Goal: Task Accomplishment & Management: Complete application form

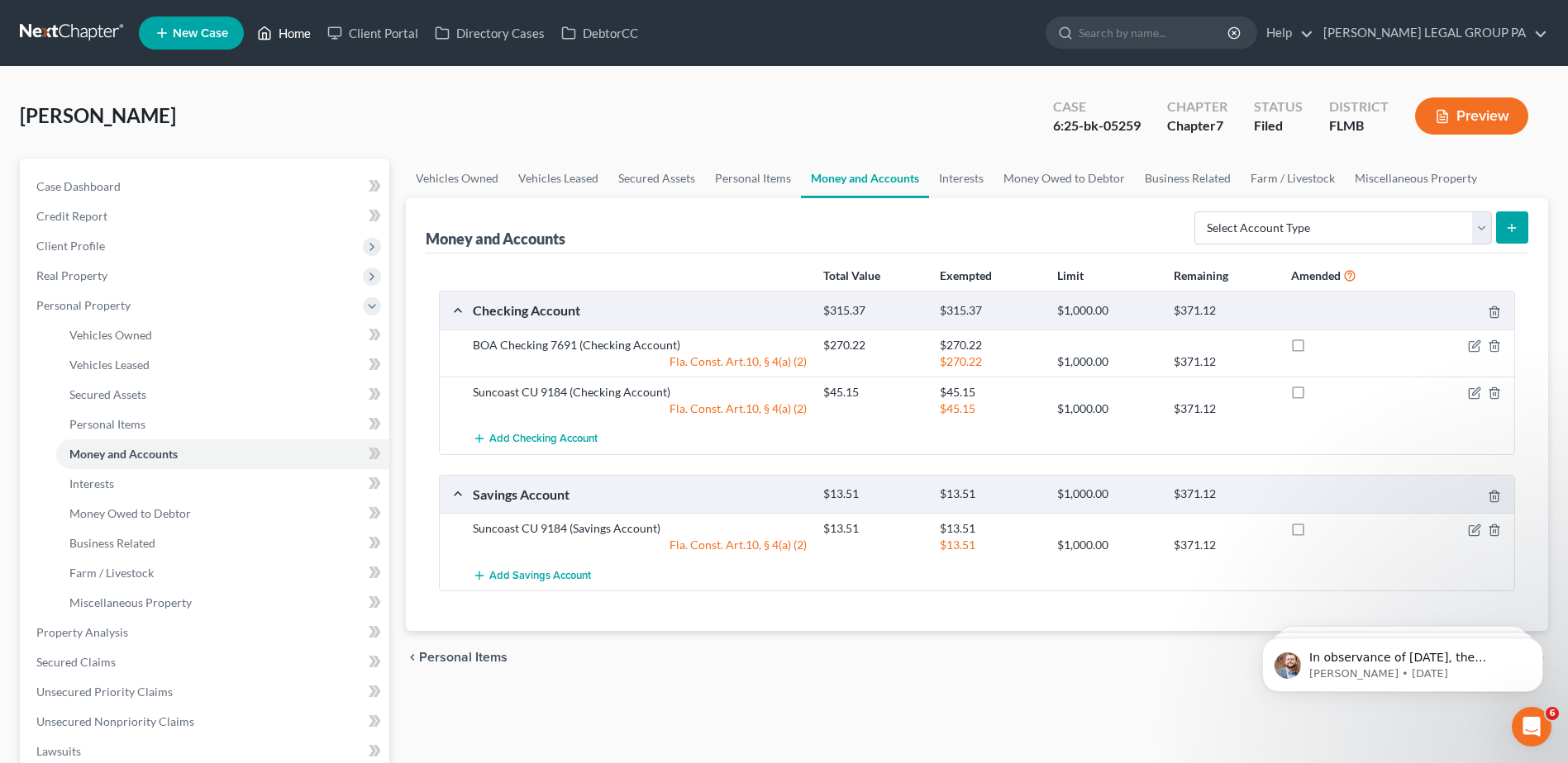
click at [304, 39] on link "Home" at bounding box center [283, 33] width 70 height 30
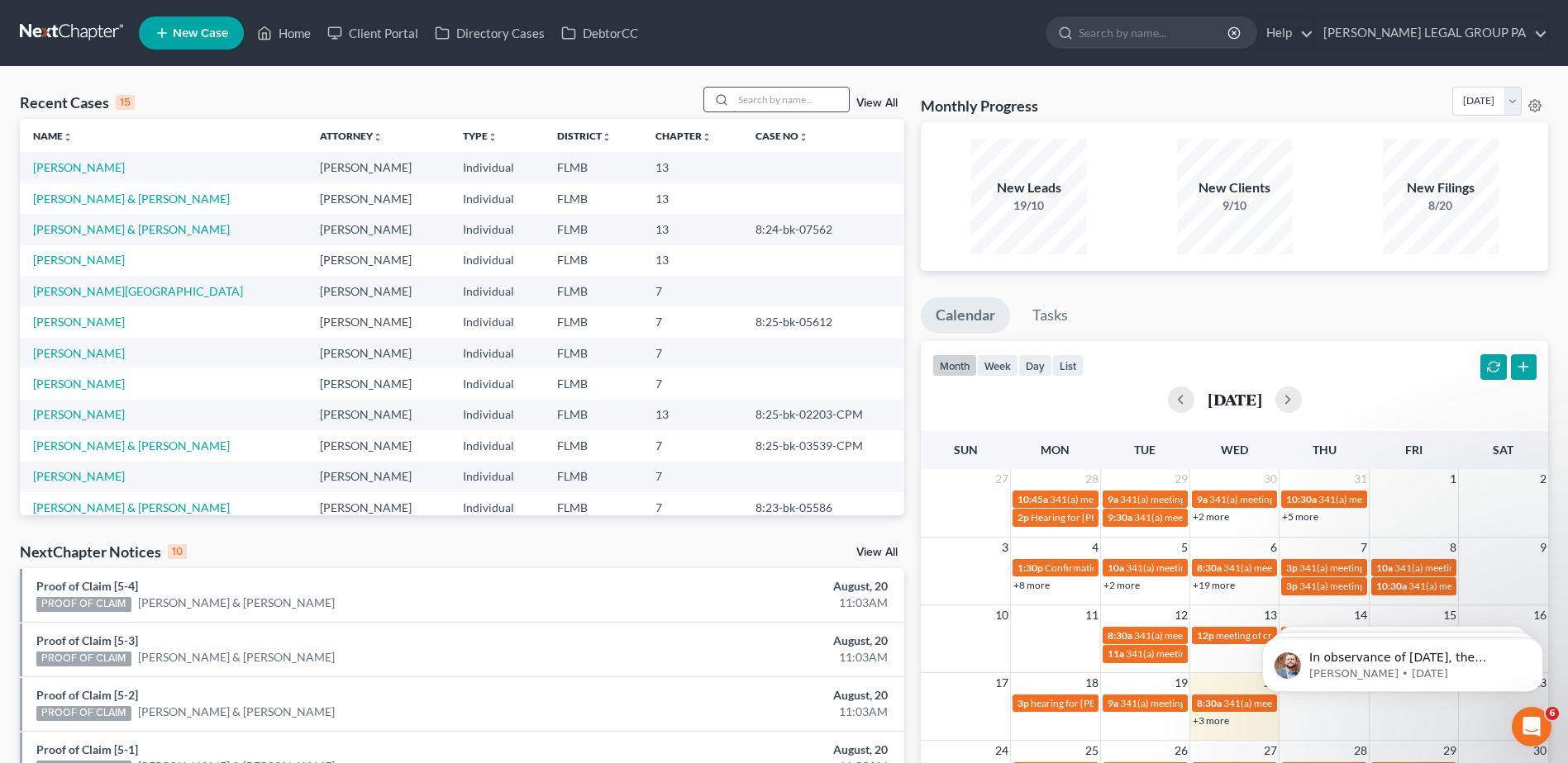
click at [782, 100] on input "search" at bounding box center [790, 99] width 116 height 24
paste input "[PERSON_NAME]"
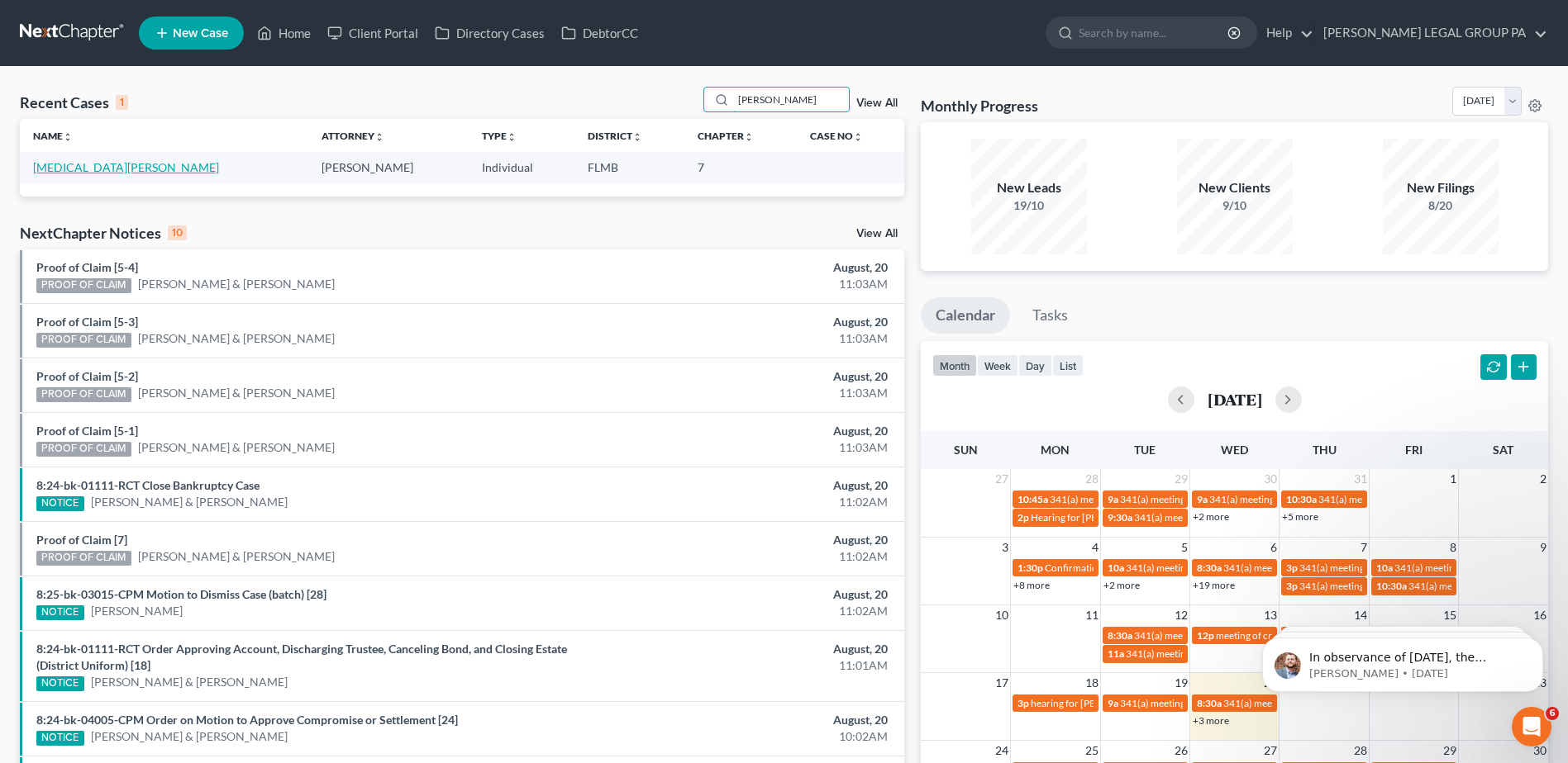
type input "[PERSON_NAME]"
click at [57, 171] on link "[MEDICAL_DATA][PERSON_NAME]" at bounding box center [126, 167] width 186 height 14
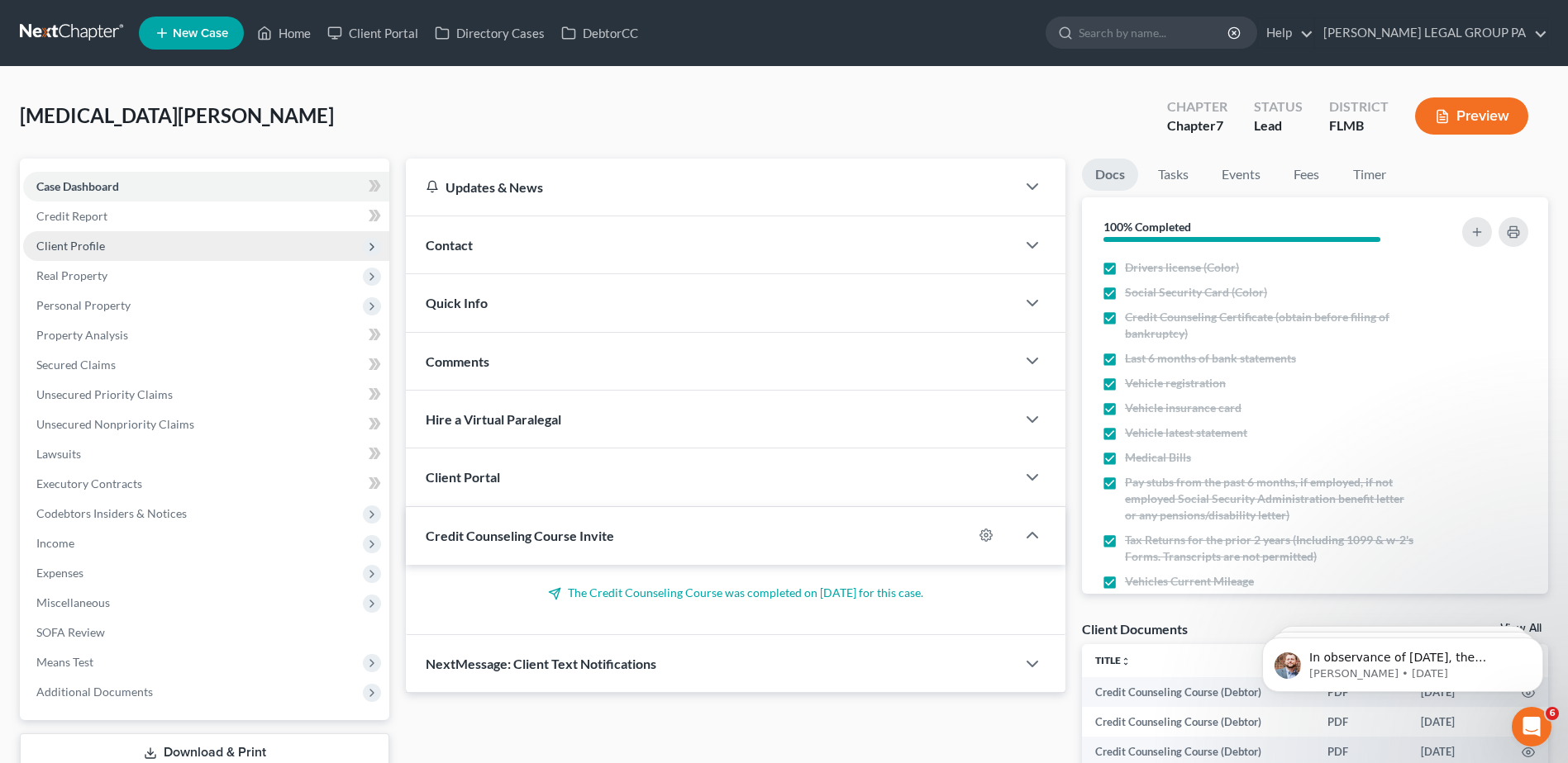
click at [73, 239] on span "Client Profile" at bounding box center [71, 246] width 69 height 14
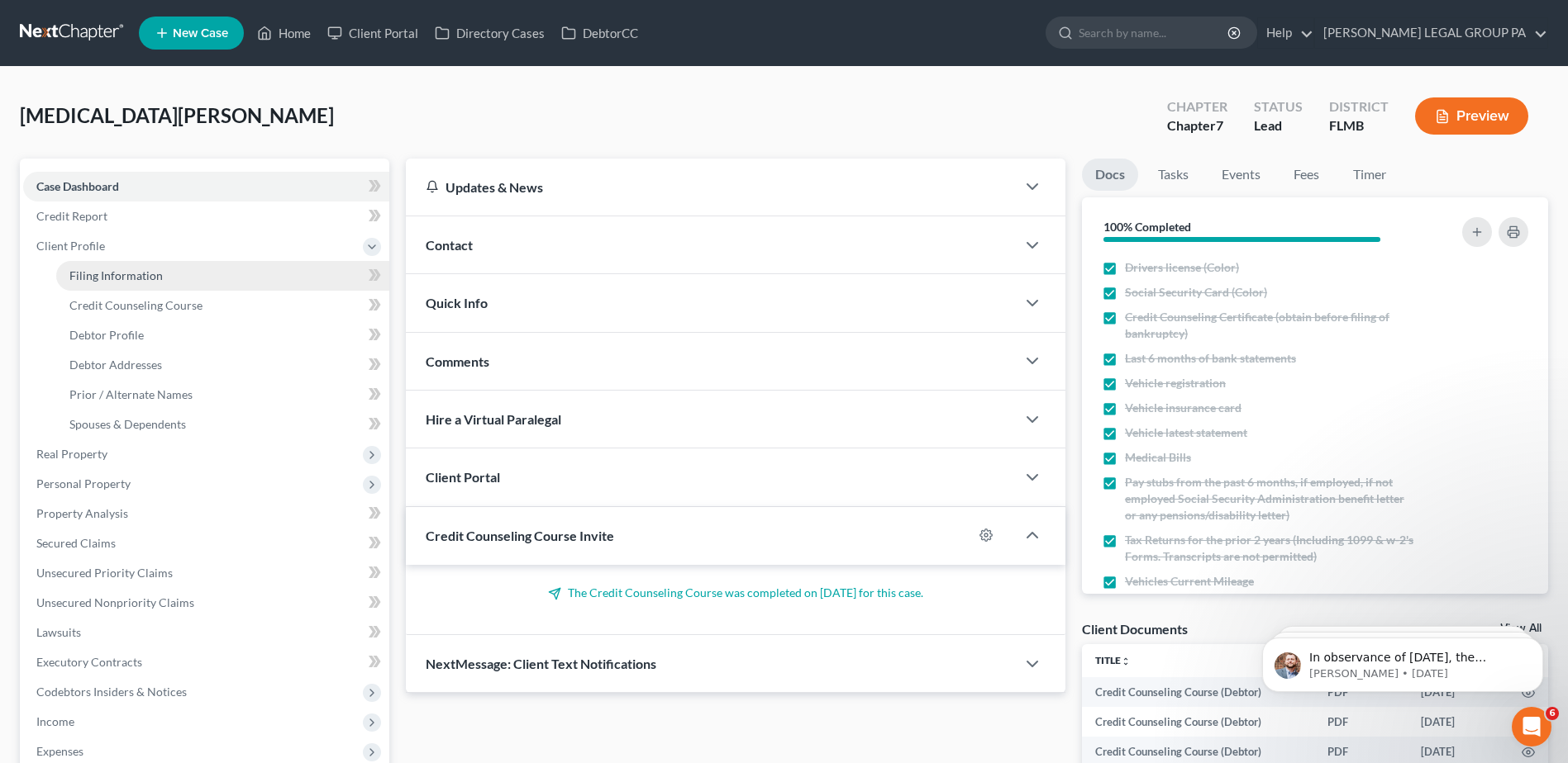
click at [125, 276] on span "Filing Information" at bounding box center [117, 275] width 94 height 14
select select "1"
select select "0"
select select "15"
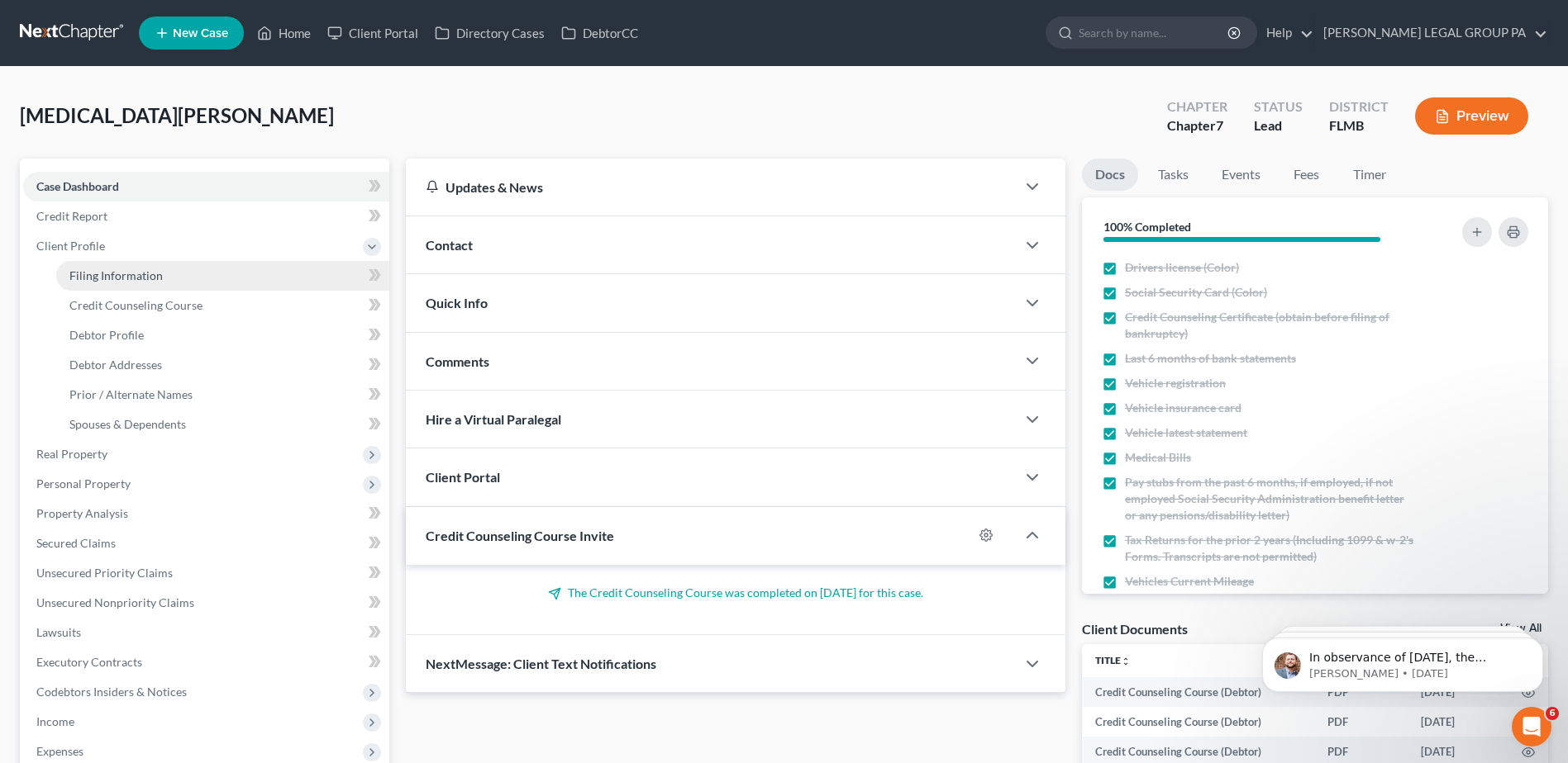
select select "0"
select select "9"
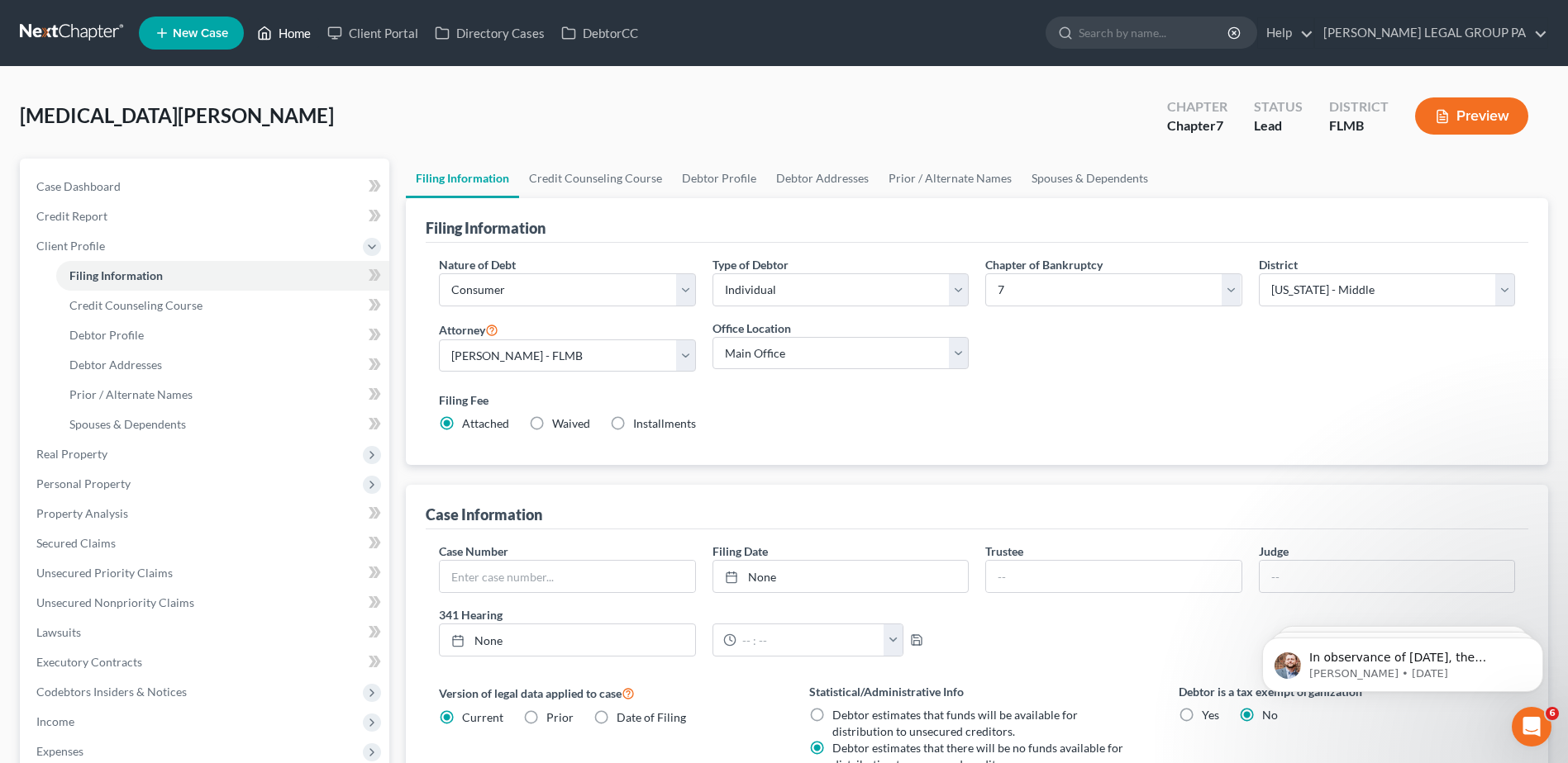
click at [296, 31] on link "Home" at bounding box center [283, 33] width 70 height 30
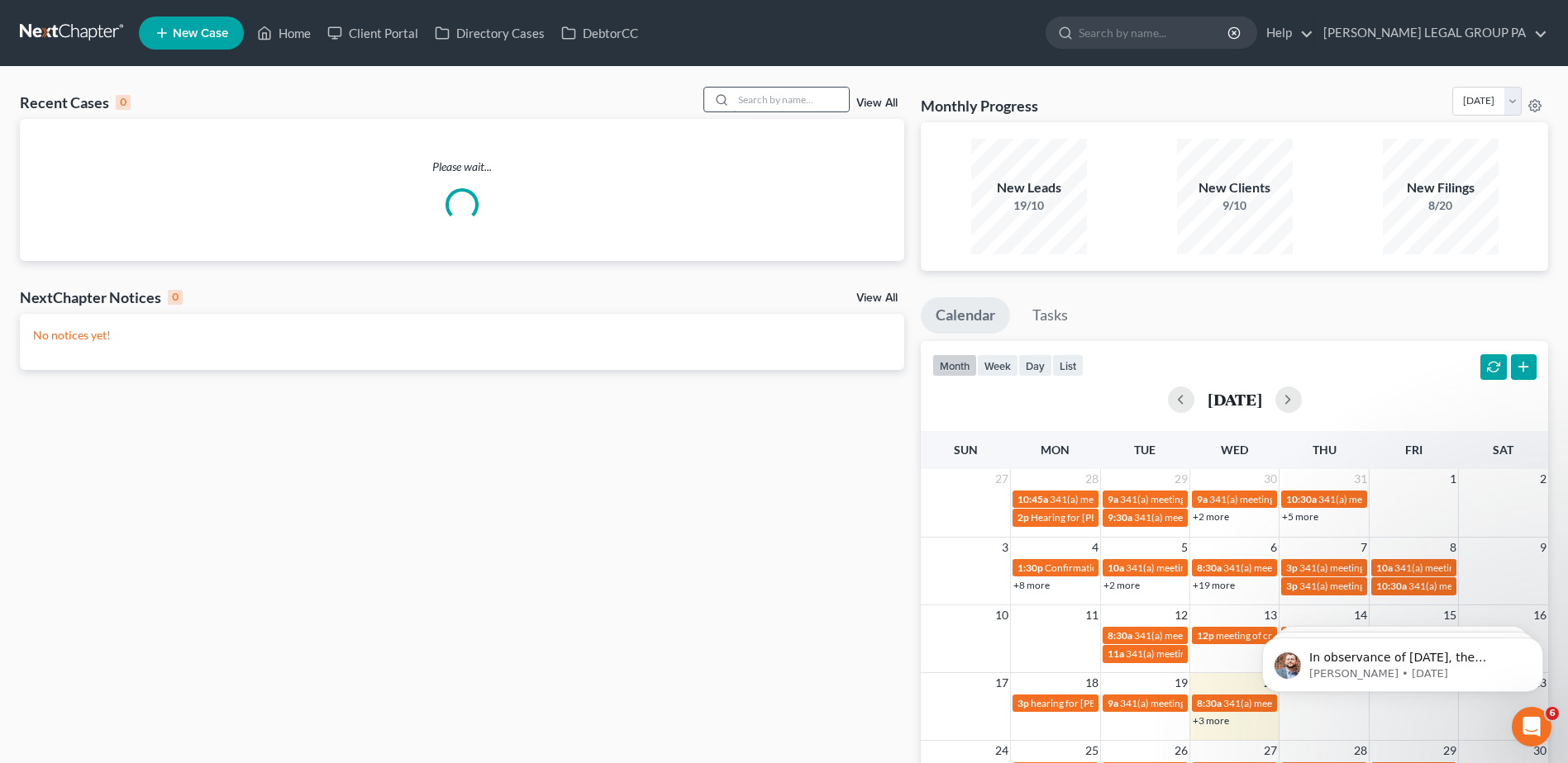
click at [759, 97] on input "search" at bounding box center [790, 99] width 116 height 24
paste input "[PERSON_NAME]"
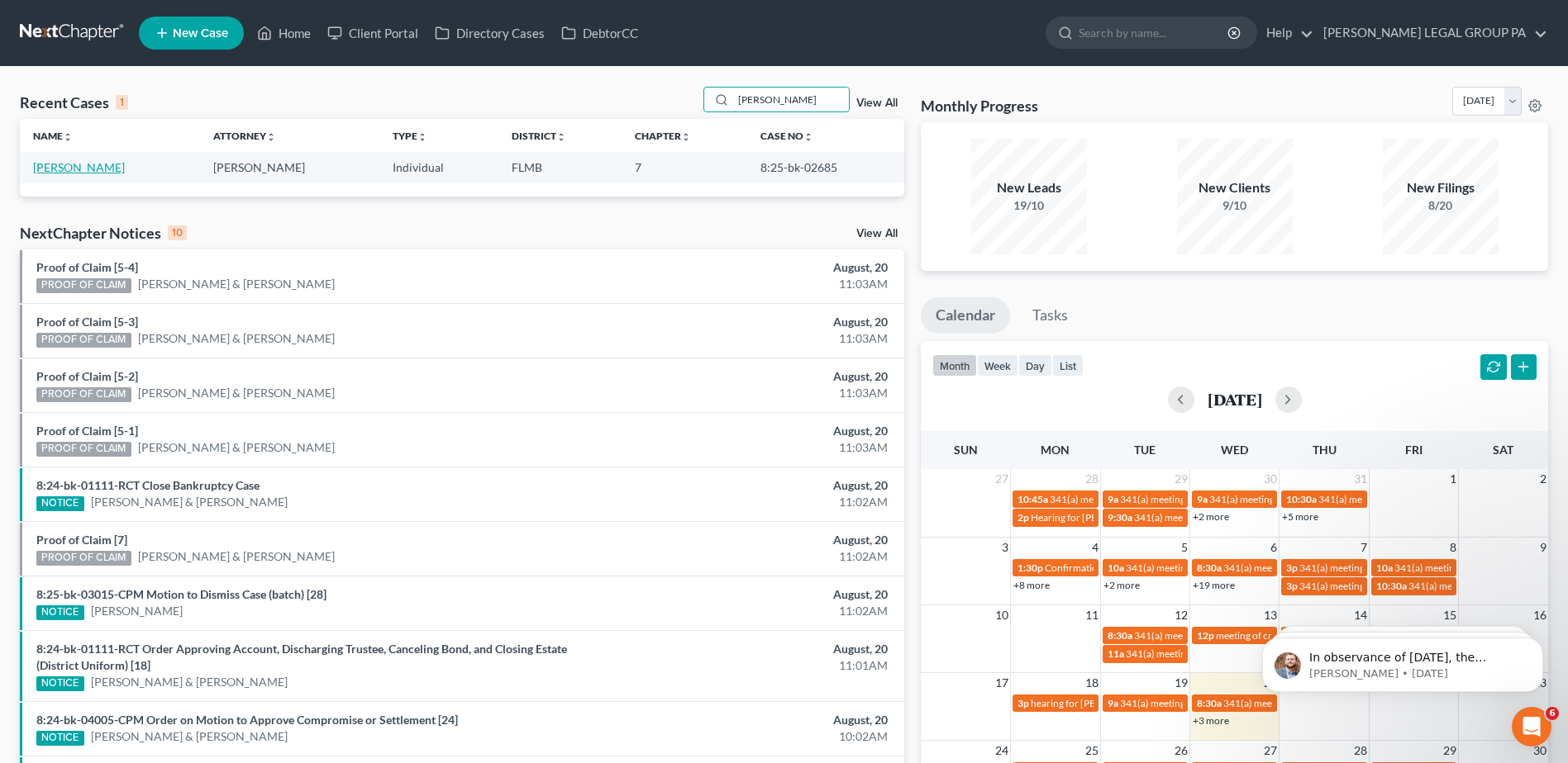
type input "[PERSON_NAME]"
click at [77, 167] on link "[PERSON_NAME]" at bounding box center [79, 167] width 92 height 14
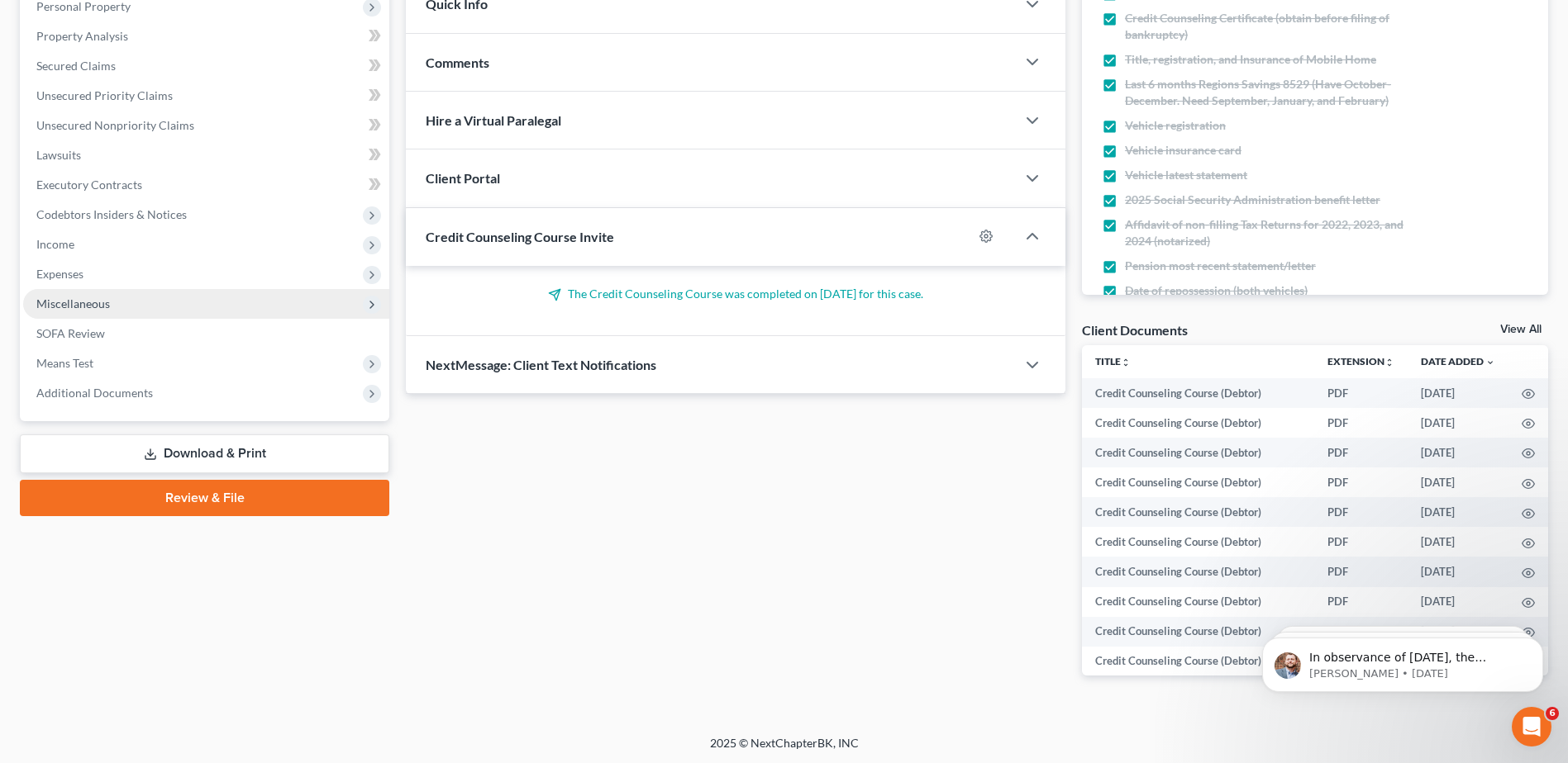
scroll to position [300, 0]
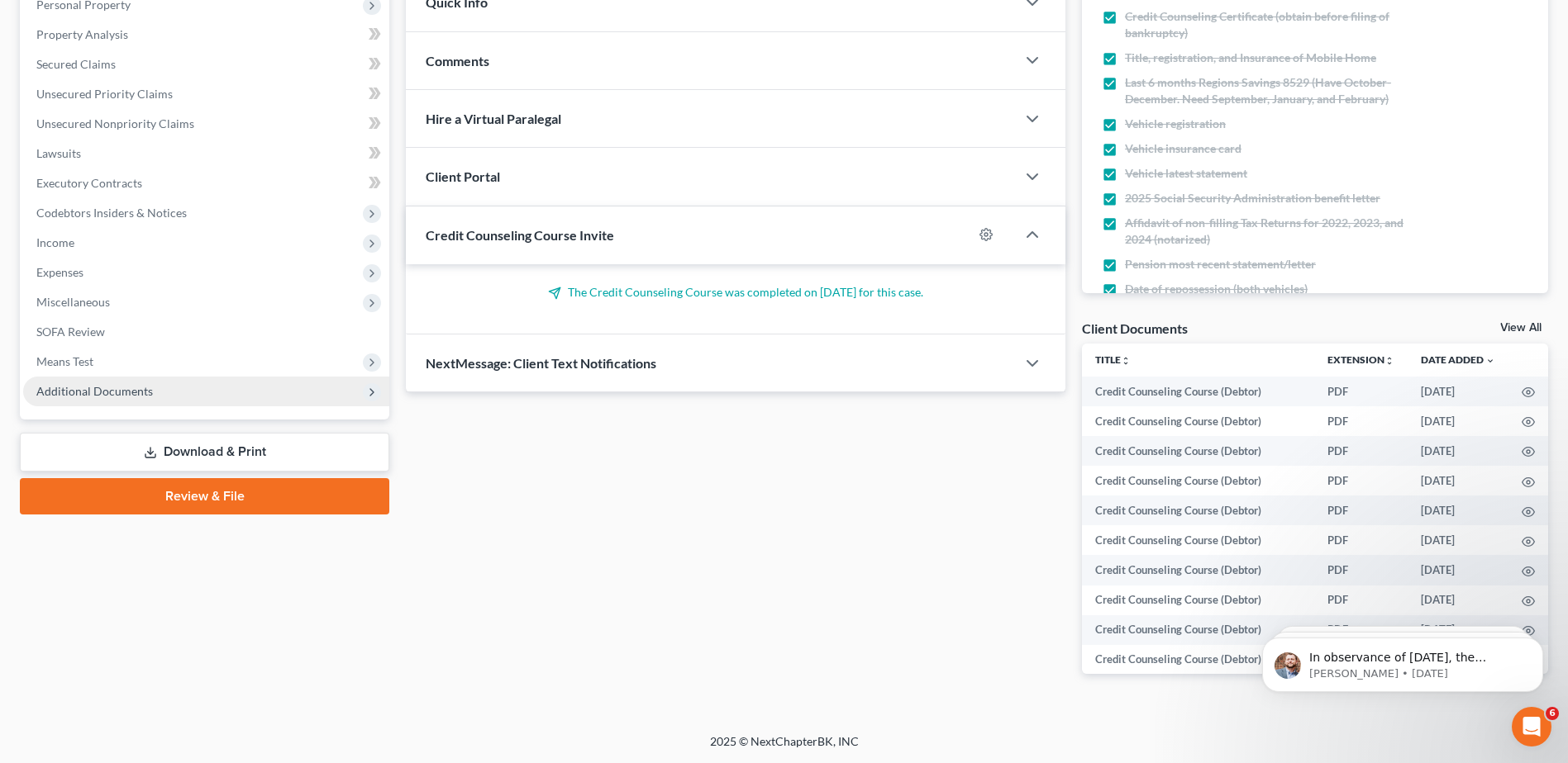
click at [86, 388] on span "Additional Documents" at bounding box center [95, 391] width 117 height 14
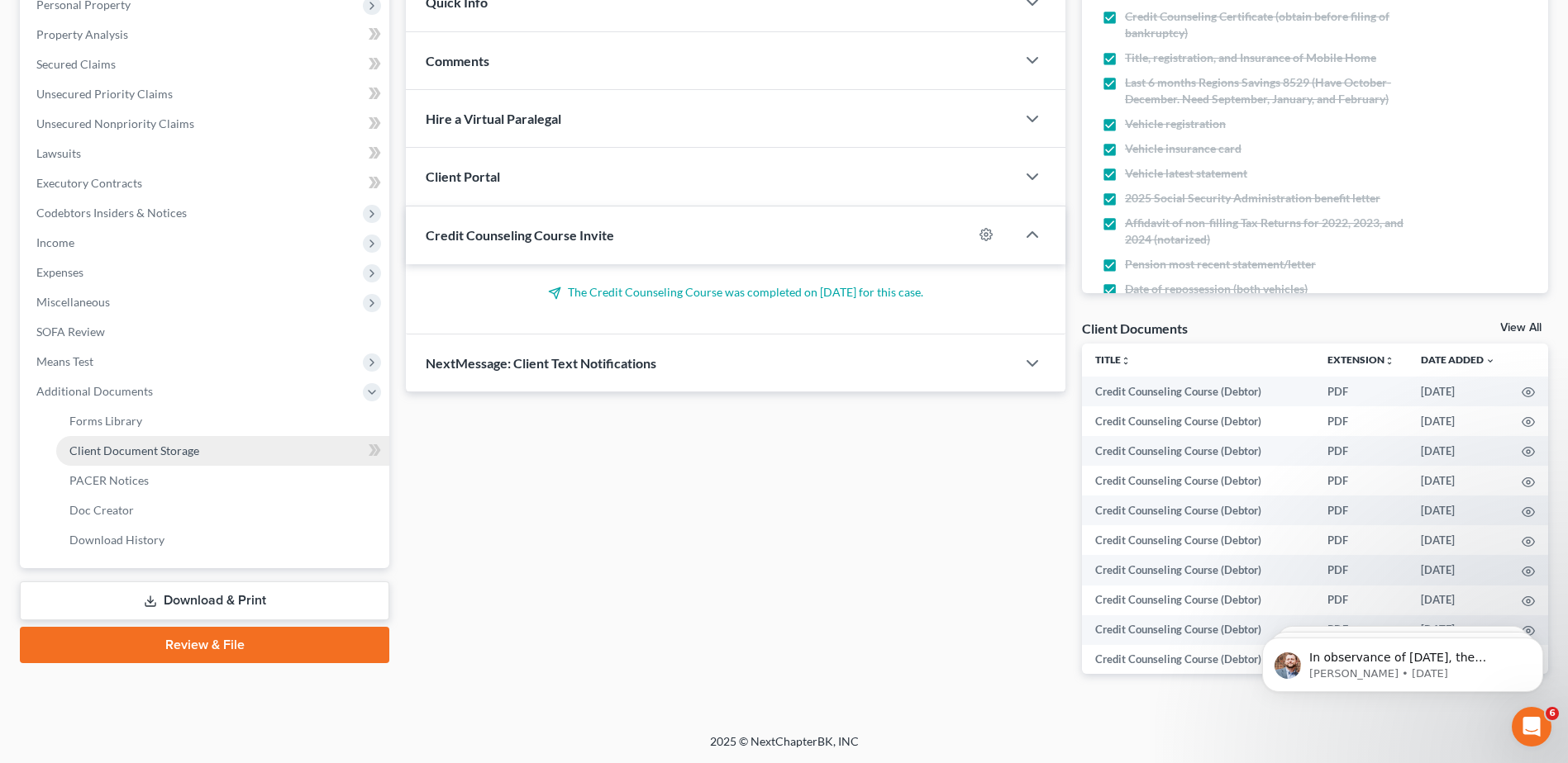
click at [123, 455] on span "Client Document Storage" at bounding box center [135, 450] width 130 height 14
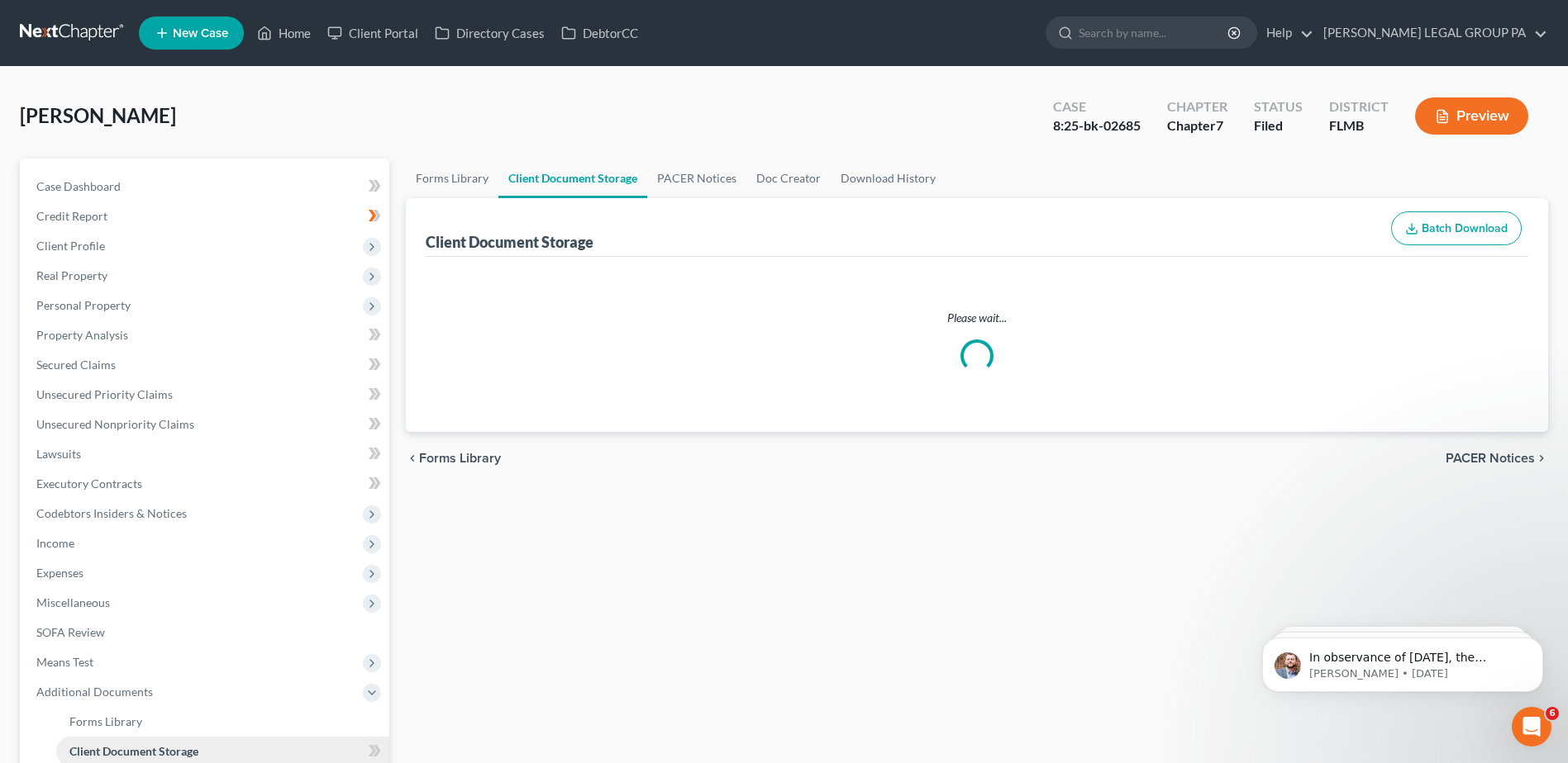
select select "9"
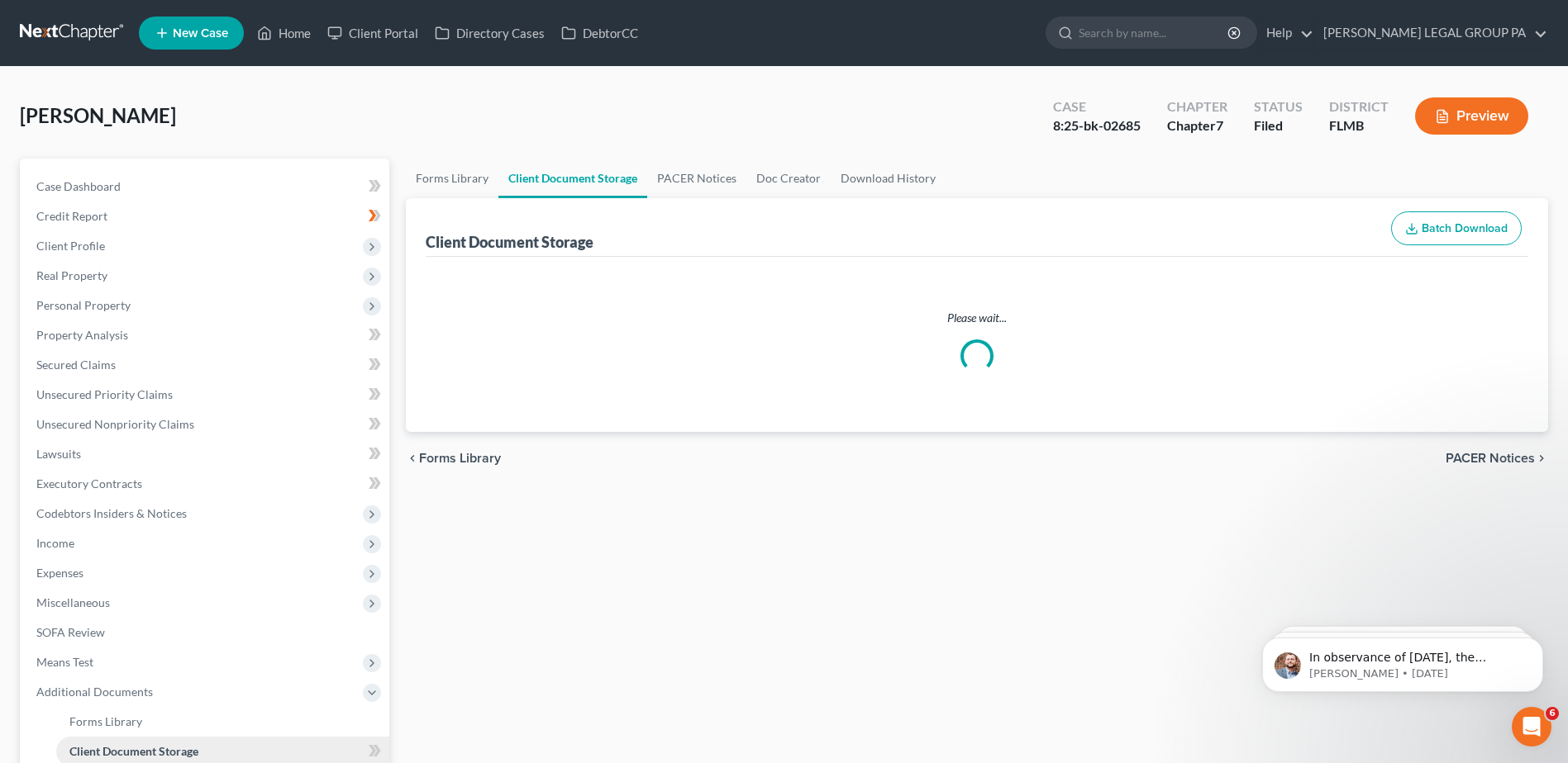
select select "9"
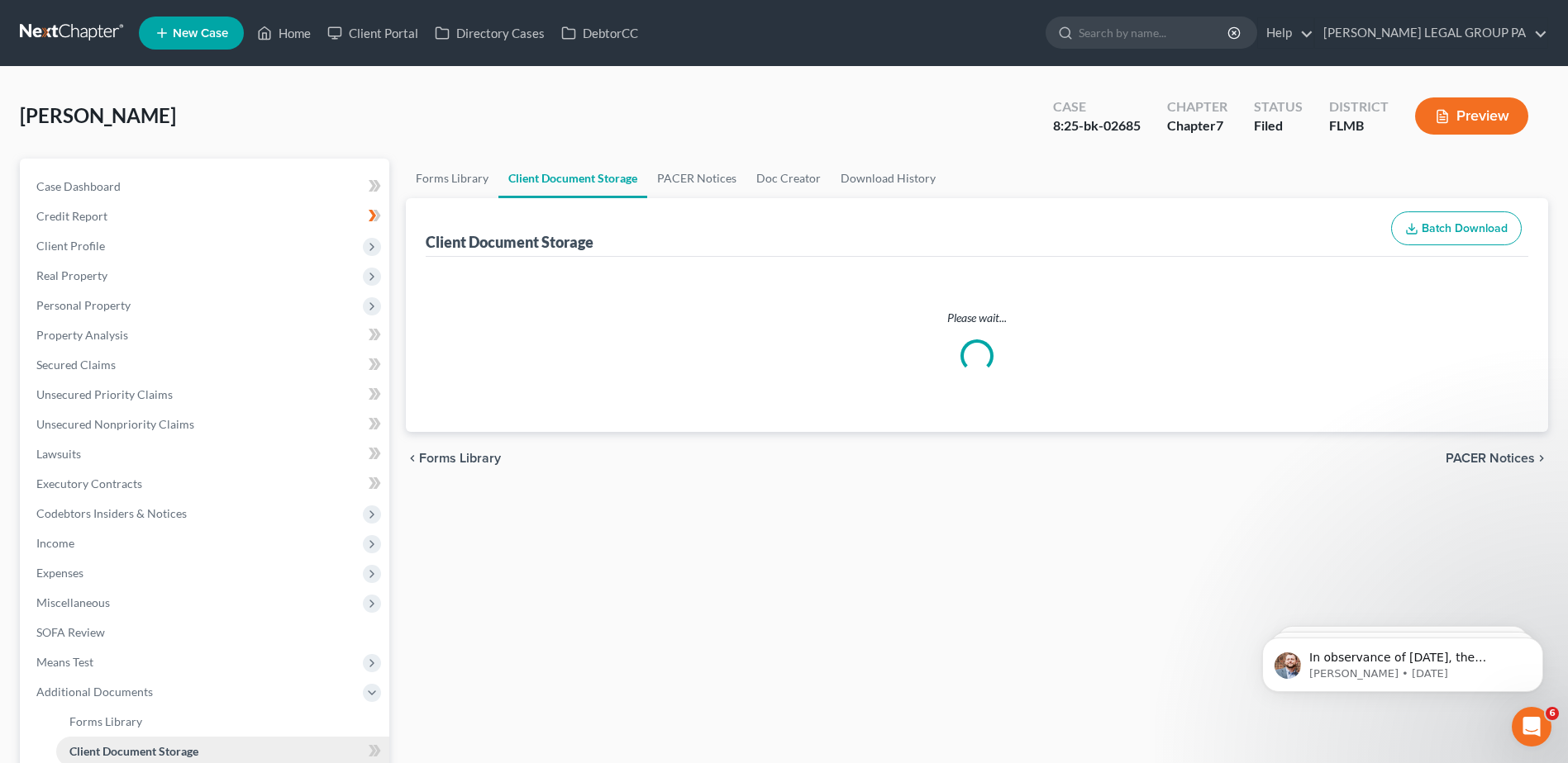
select select "9"
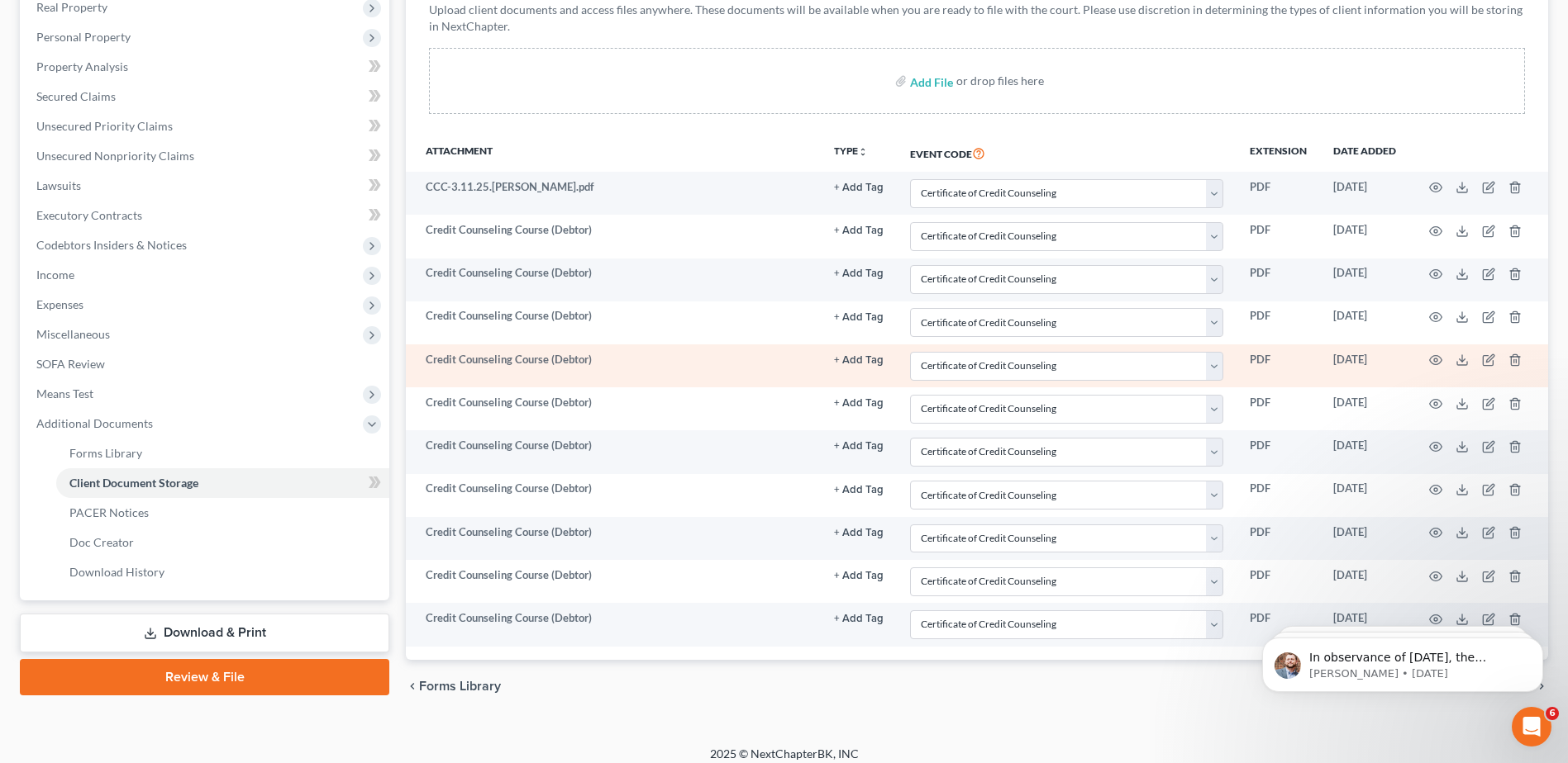
scroll to position [281, 0]
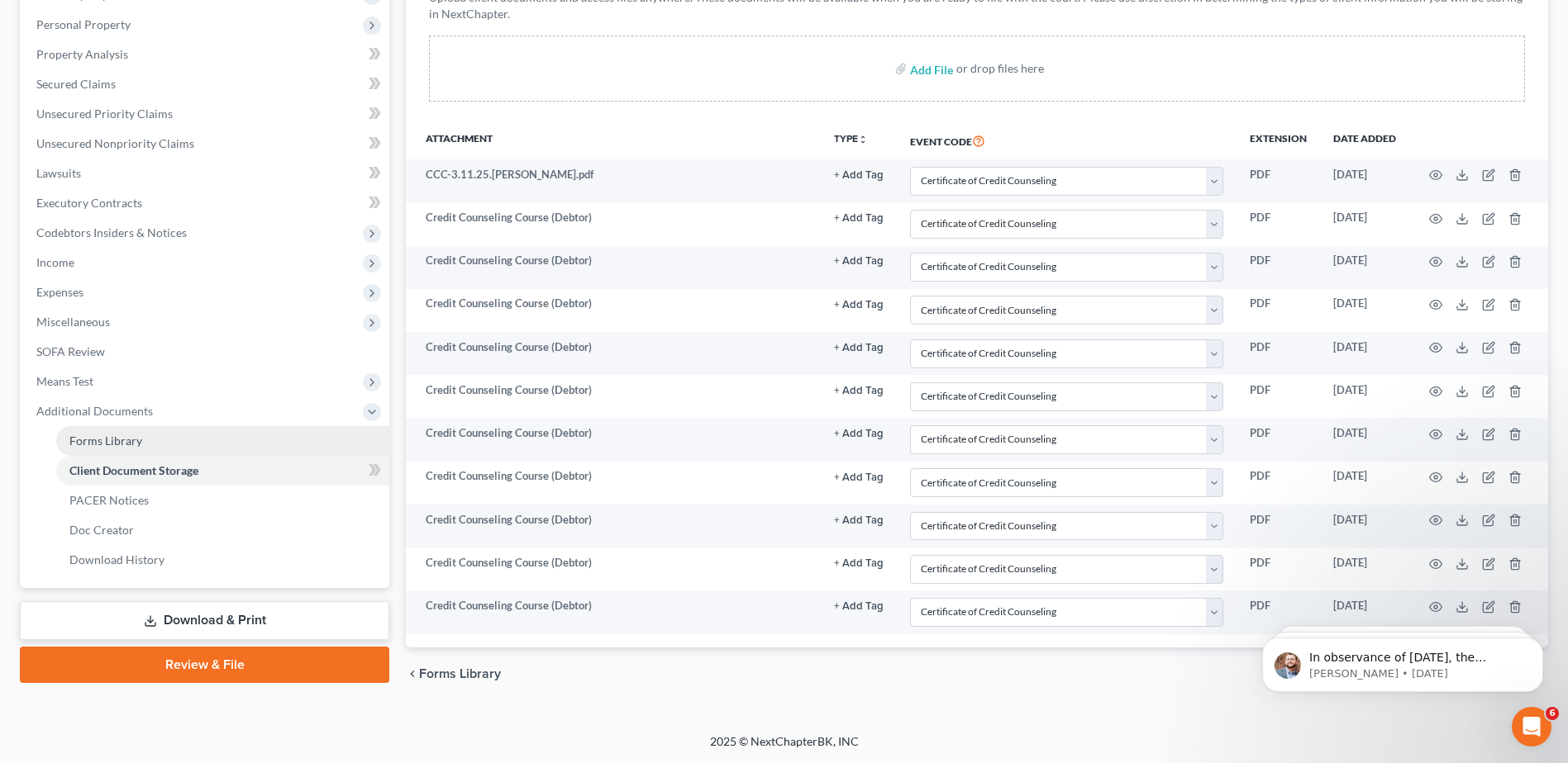
click at [91, 446] on span "Forms Library" at bounding box center [106, 441] width 73 height 14
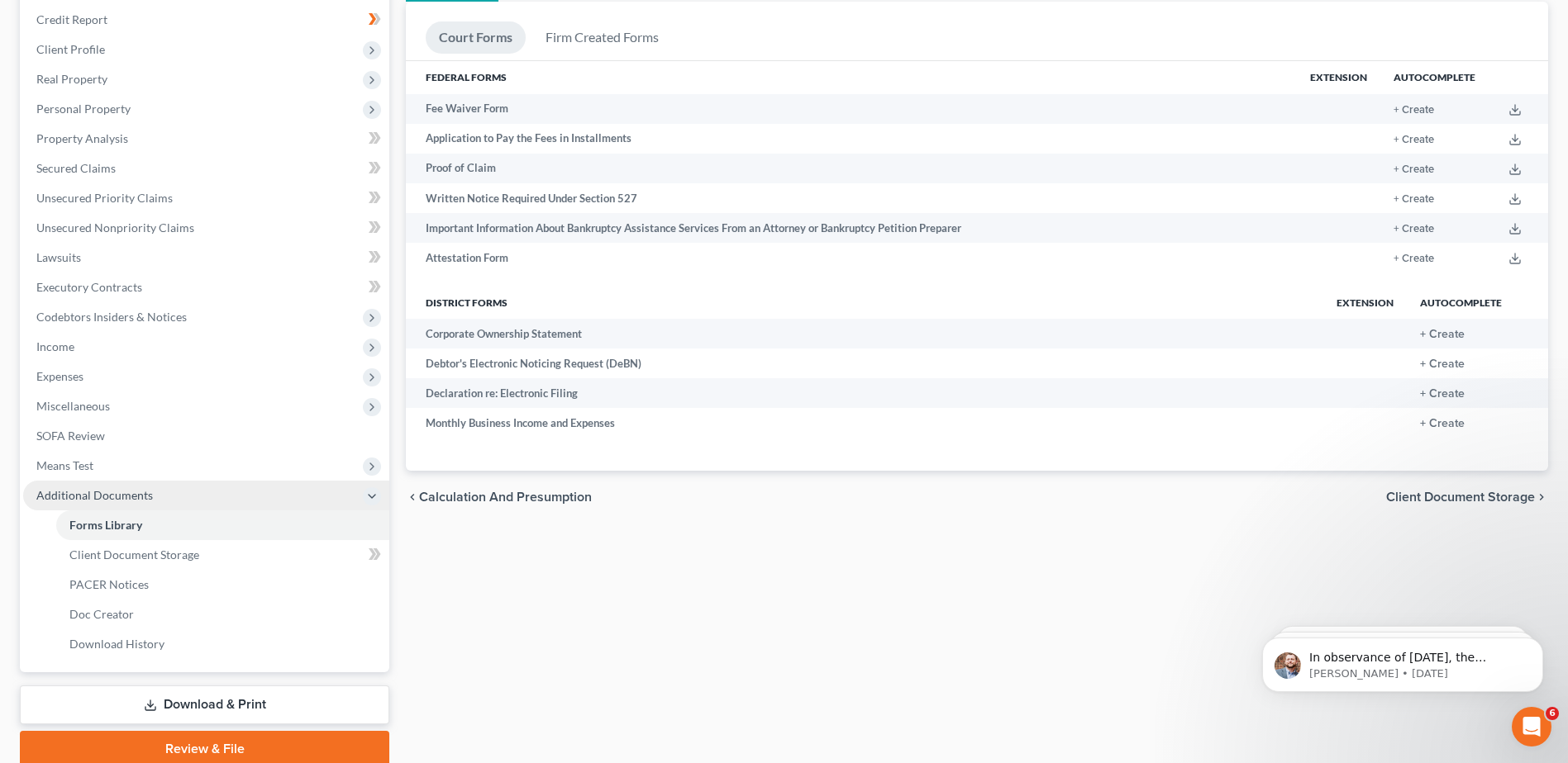
scroll to position [248, 0]
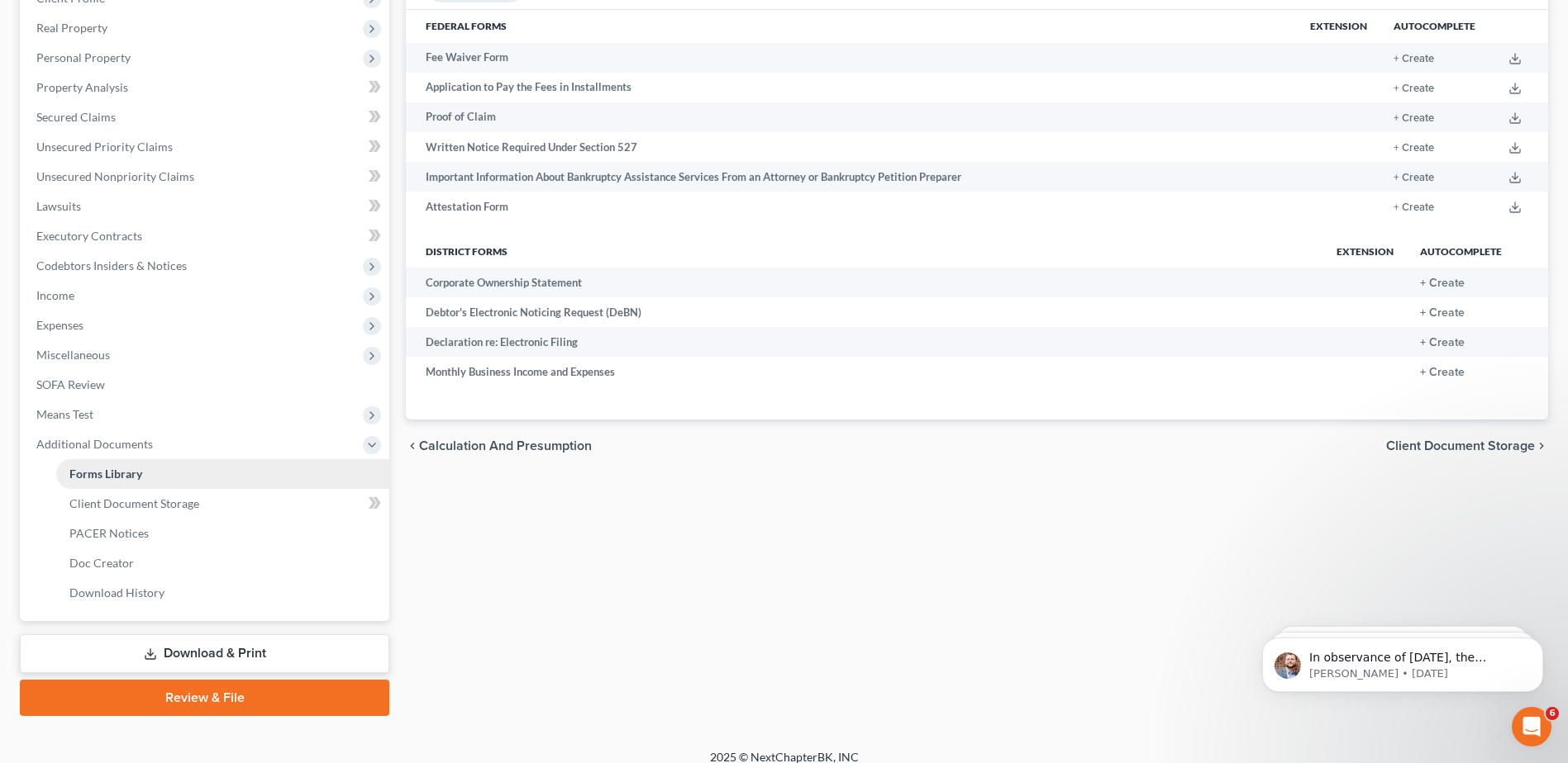
click at [112, 471] on span "Forms Library" at bounding box center [106, 473] width 73 height 14
click at [111, 444] on span "Additional Documents" at bounding box center [95, 444] width 117 height 14
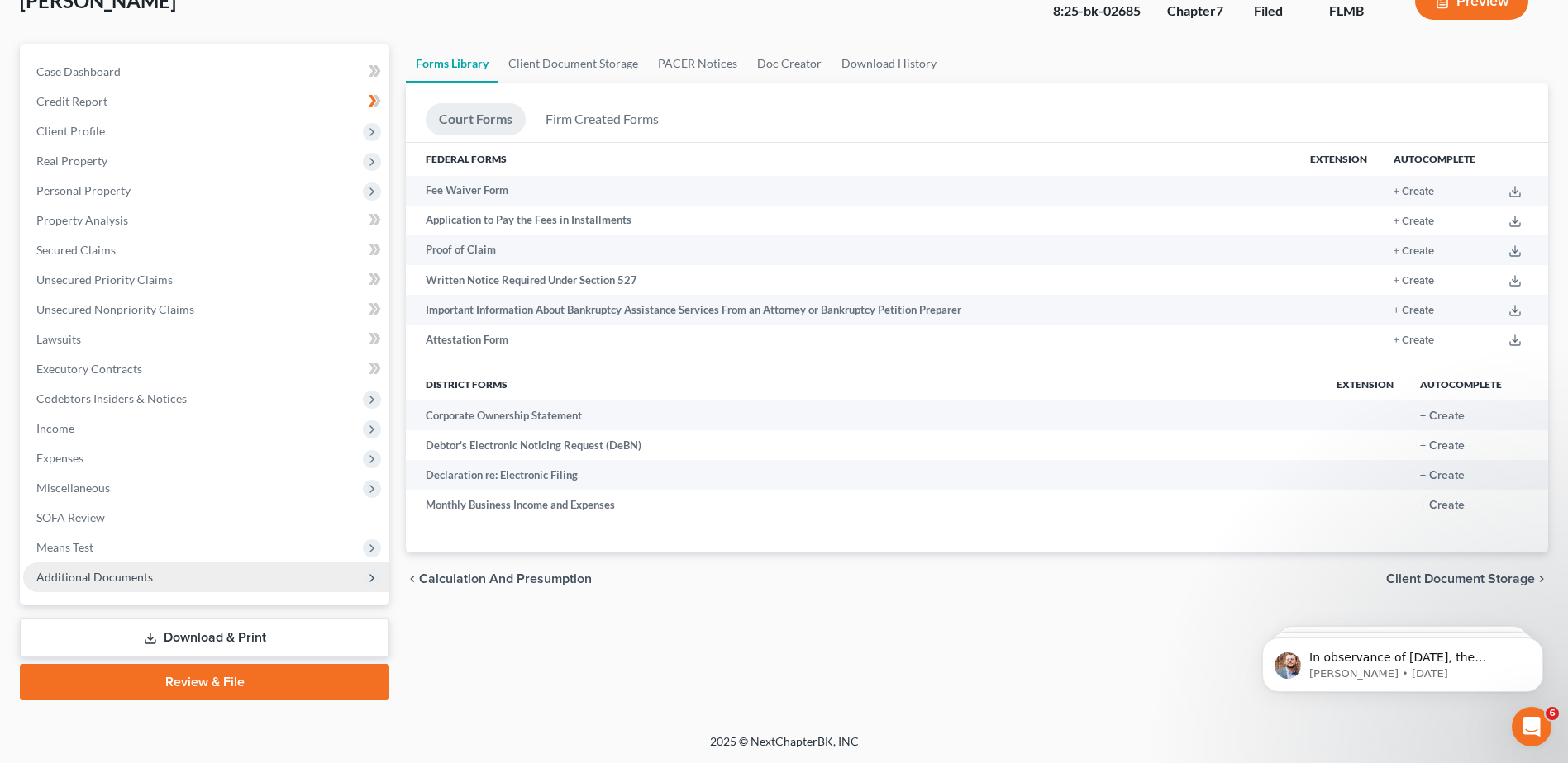
scroll to position [115, 0]
click at [687, 63] on link "PACER Notices" at bounding box center [697, 63] width 99 height 39
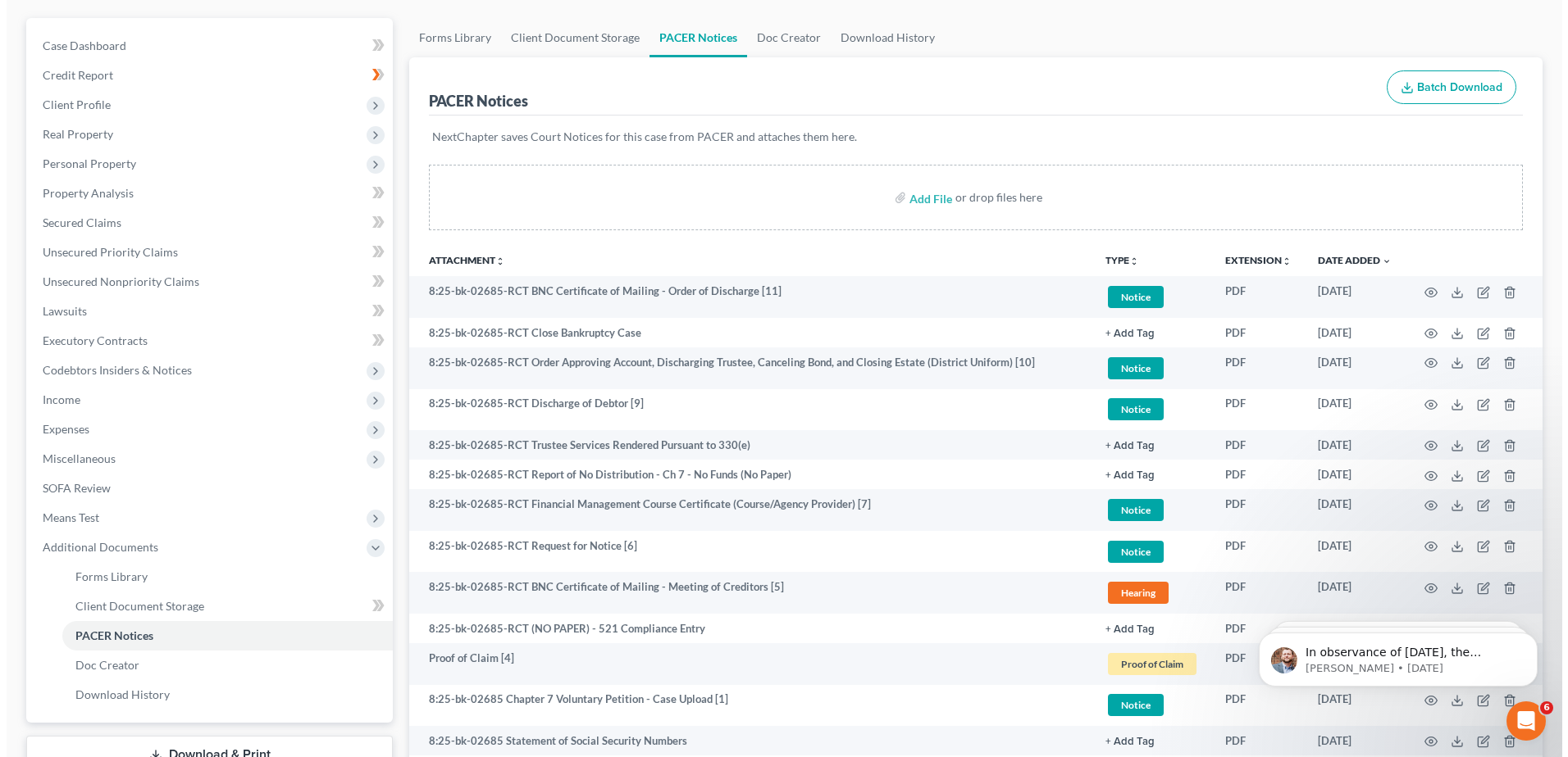
scroll to position [164, 0]
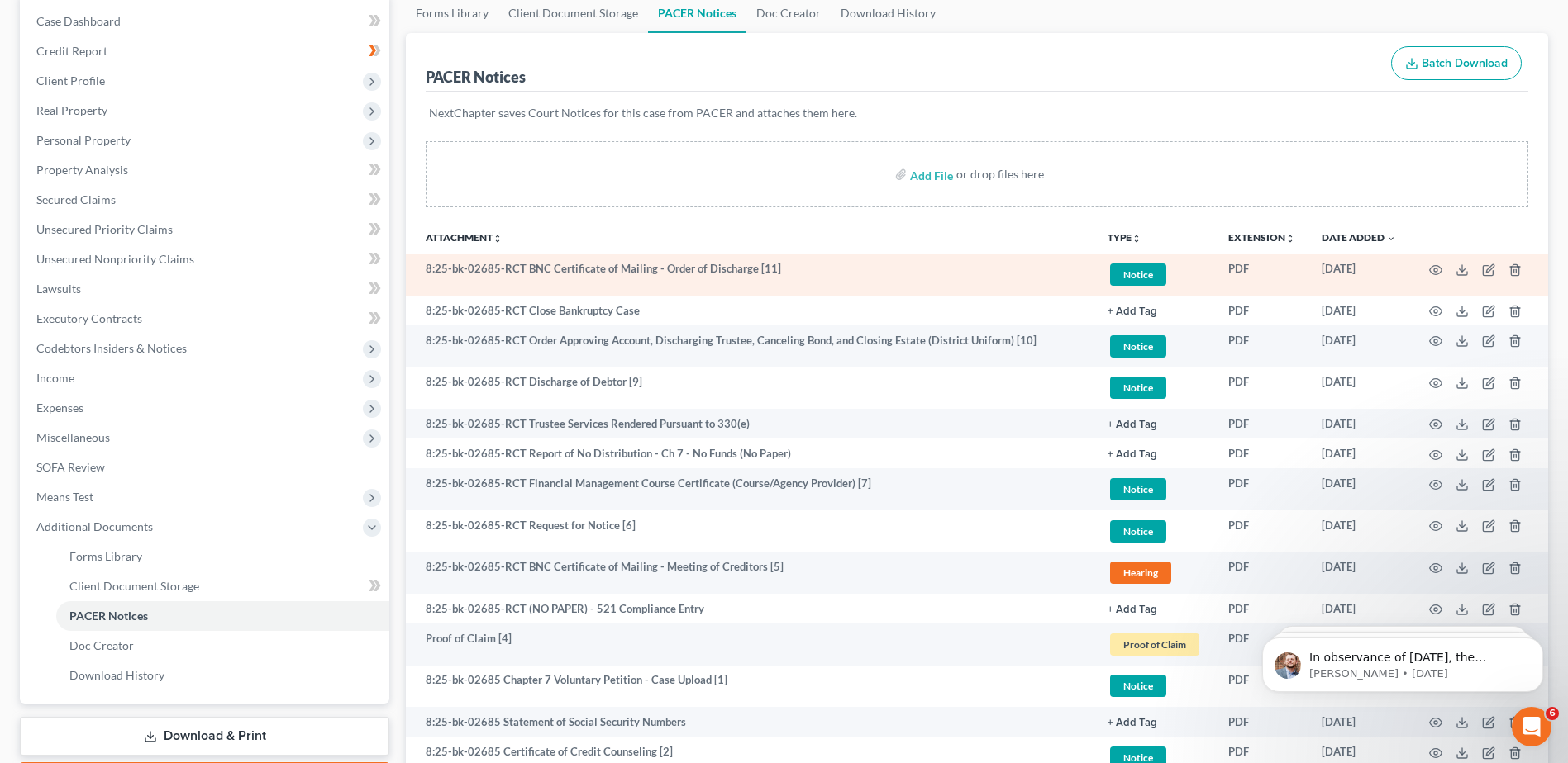
click at [1239, 270] on td "PDF" at bounding box center [1262, 274] width 94 height 42
click at [1439, 270] on icon "button" at bounding box center [1436, 271] width 13 height 13
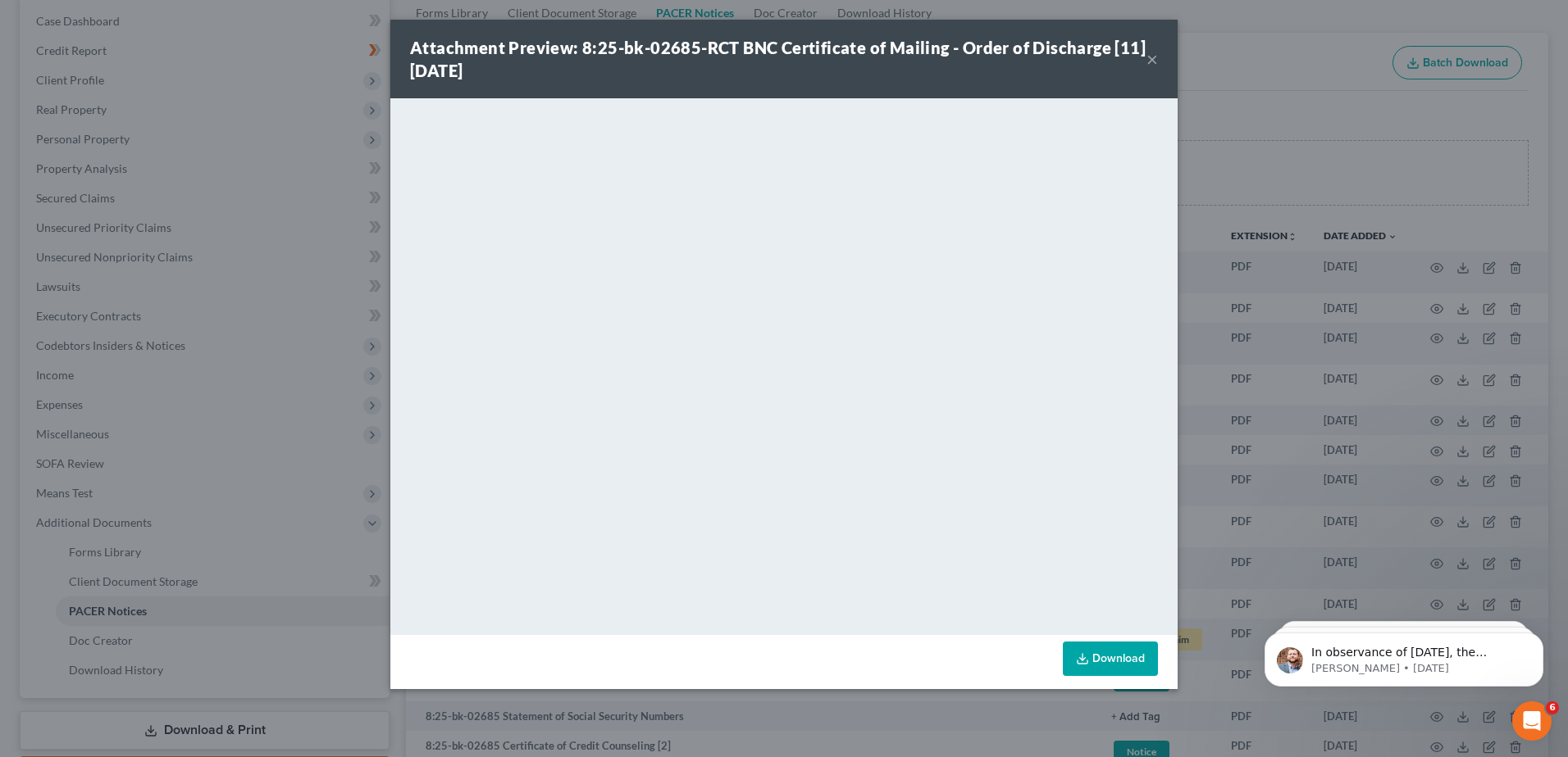
click at [1152, 59] on button "×" at bounding box center [1152, 59] width 11 height 20
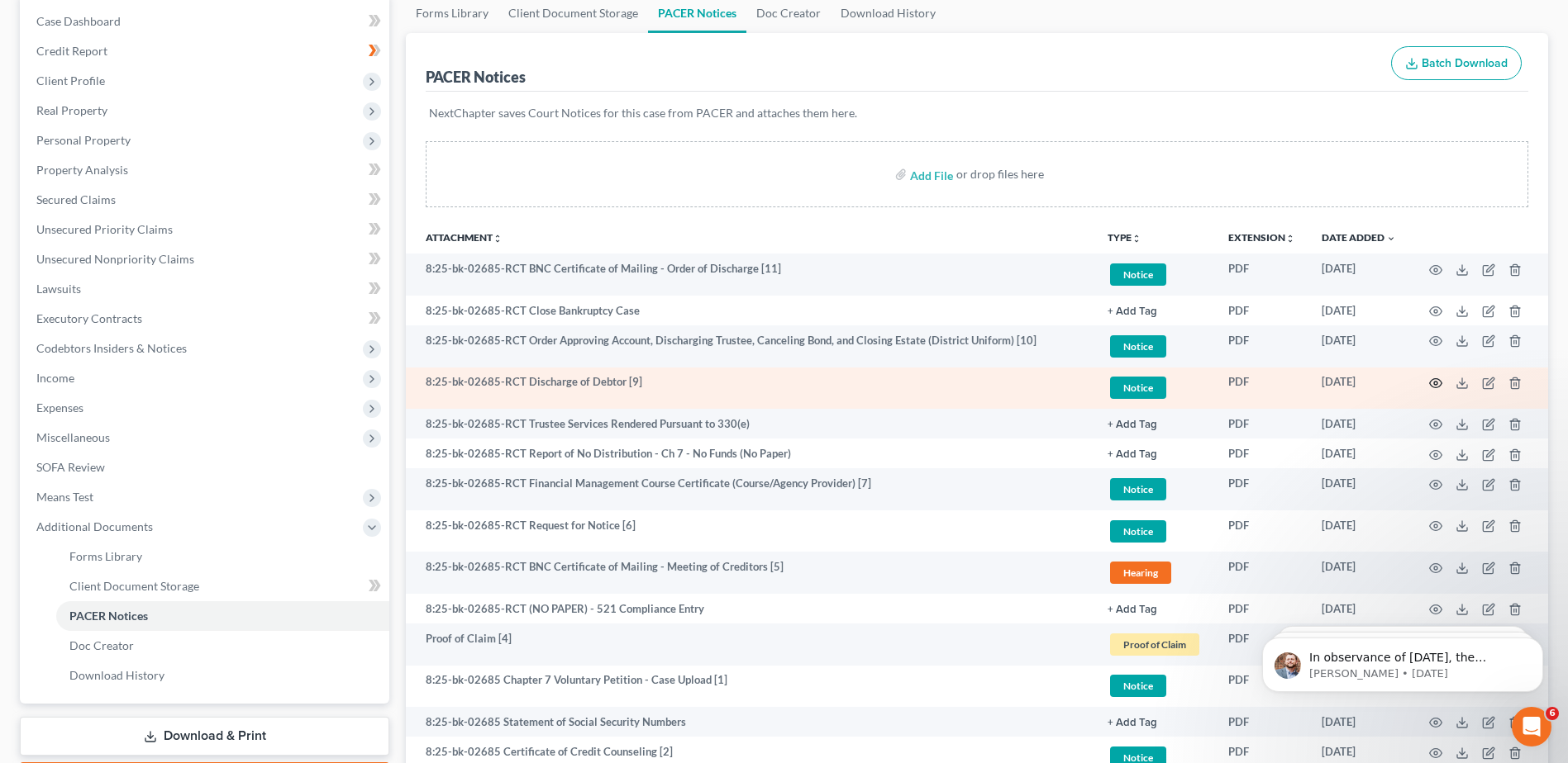
click at [1432, 383] on icon "button" at bounding box center [1436, 383] width 13 height 13
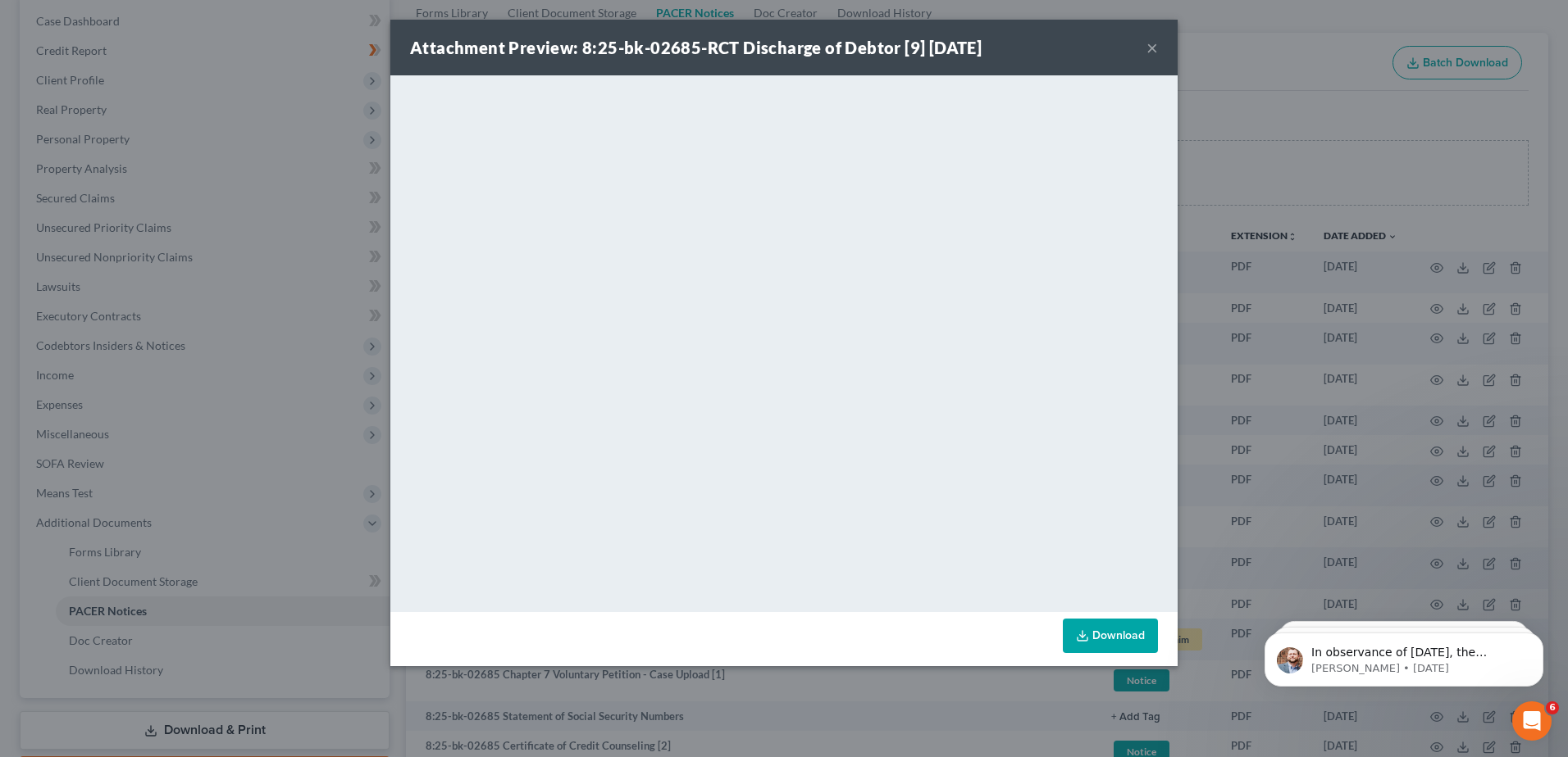
click at [1130, 636] on link "Download" at bounding box center [1111, 636] width 95 height 34
